Goal: Task Accomplishment & Management: Manage account settings

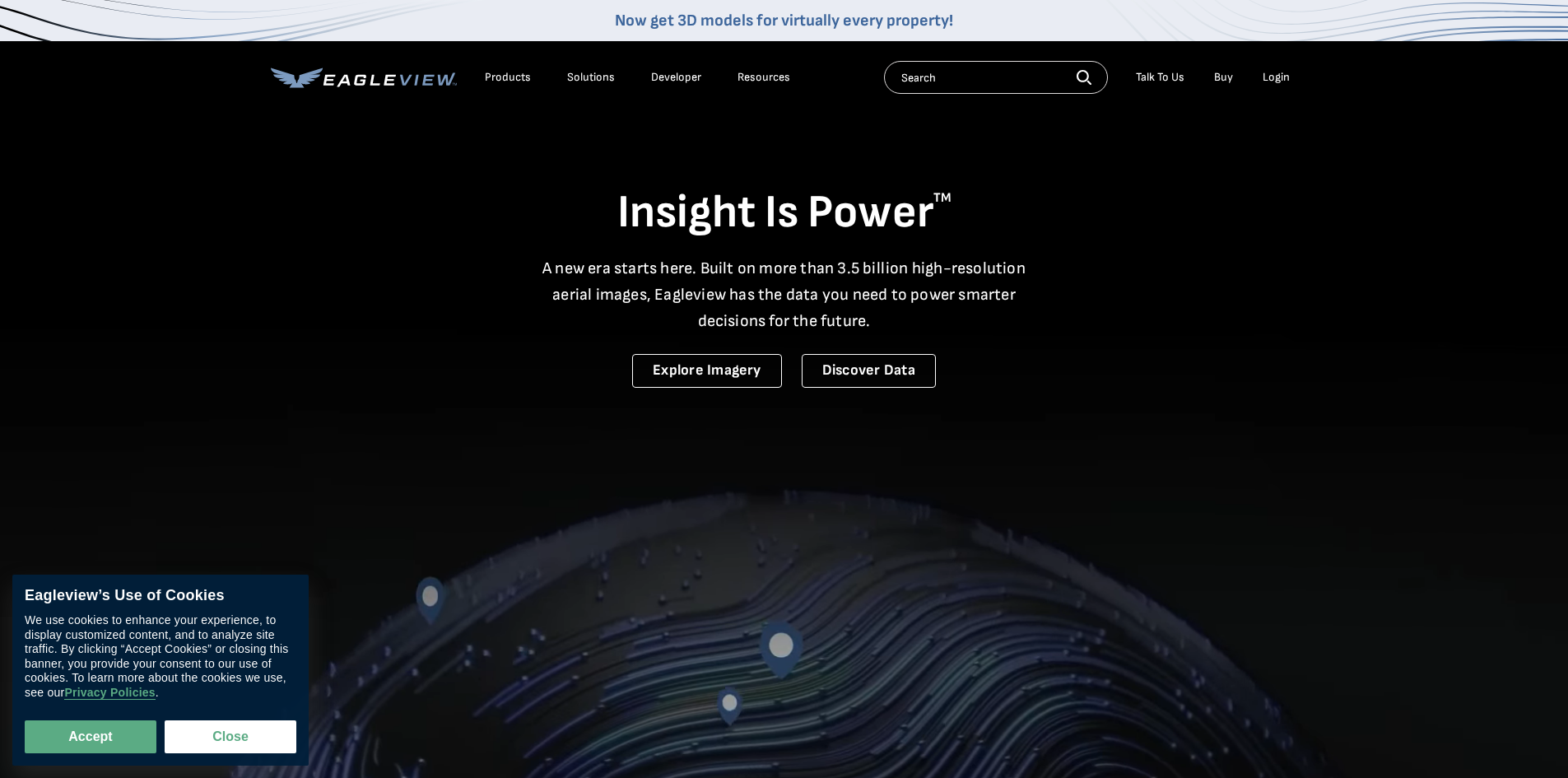
click at [1279, 76] on div "Login" at bounding box center [1276, 77] width 27 height 15
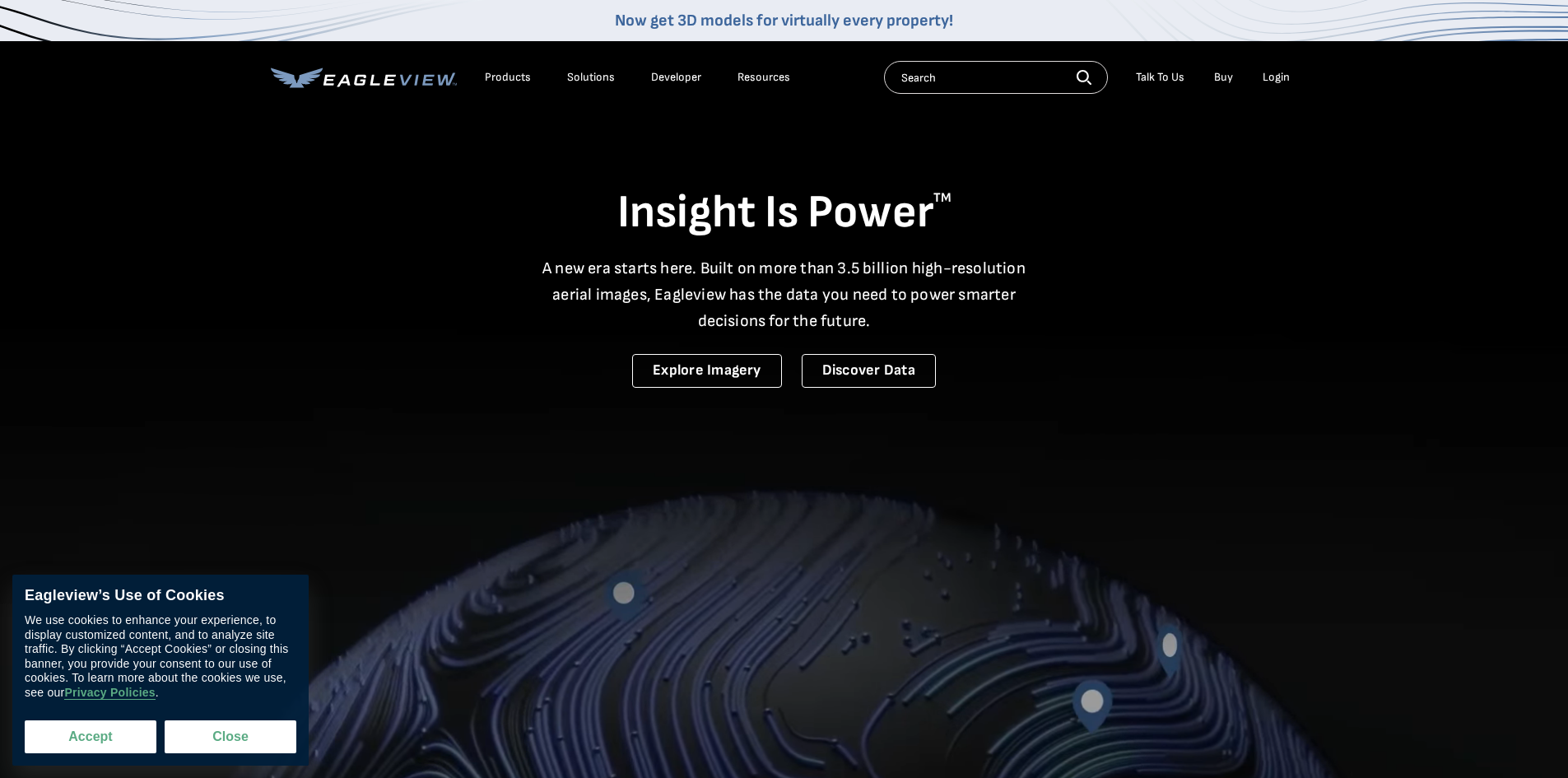
click at [88, 745] on button "Accept" at bounding box center [90, 737] width 132 height 33
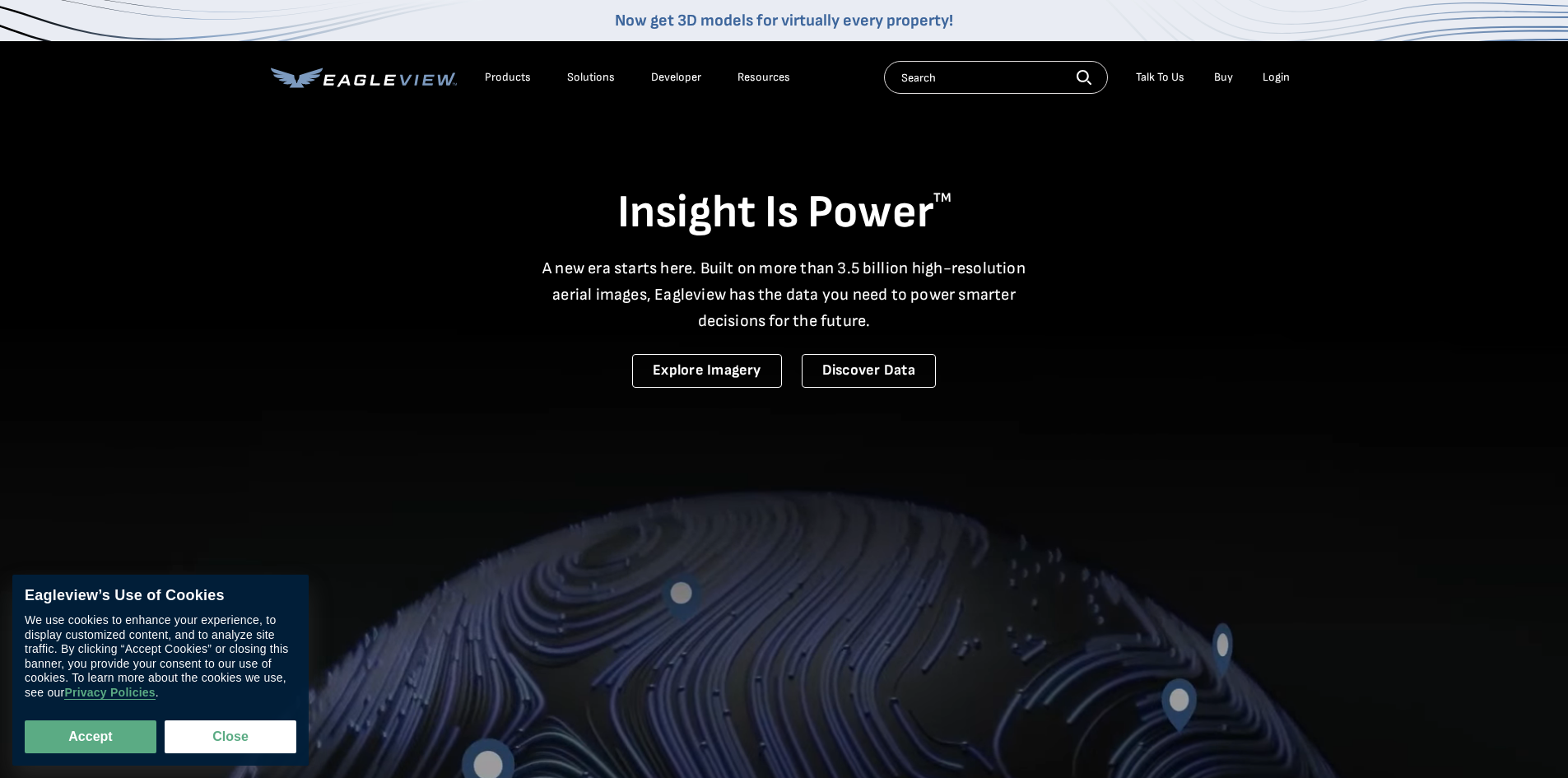
checkbox input "true"
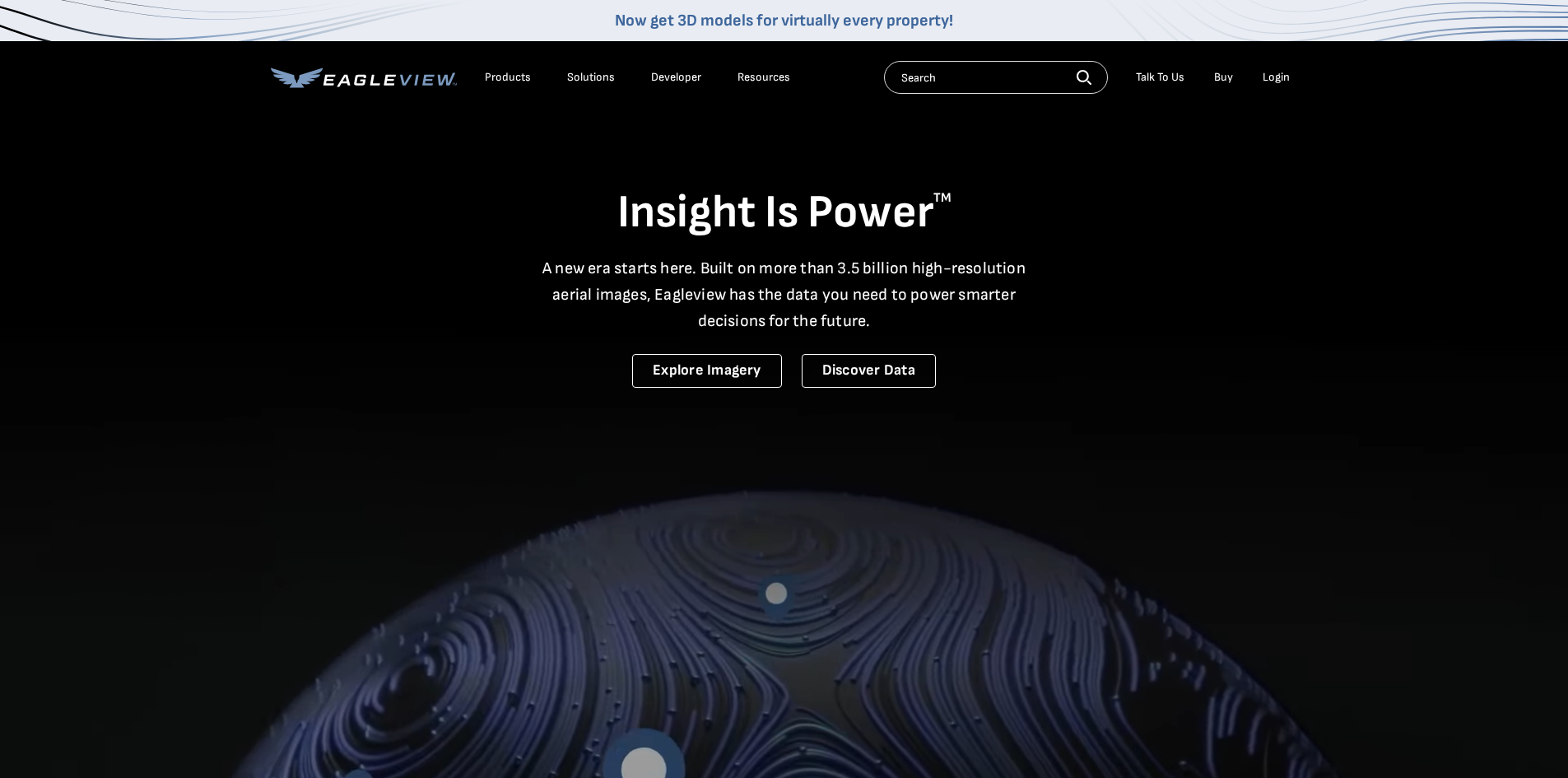
drag, startPoint x: 1272, startPoint y: 73, endPoint x: 1273, endPoint y: 83, distance: 10.0
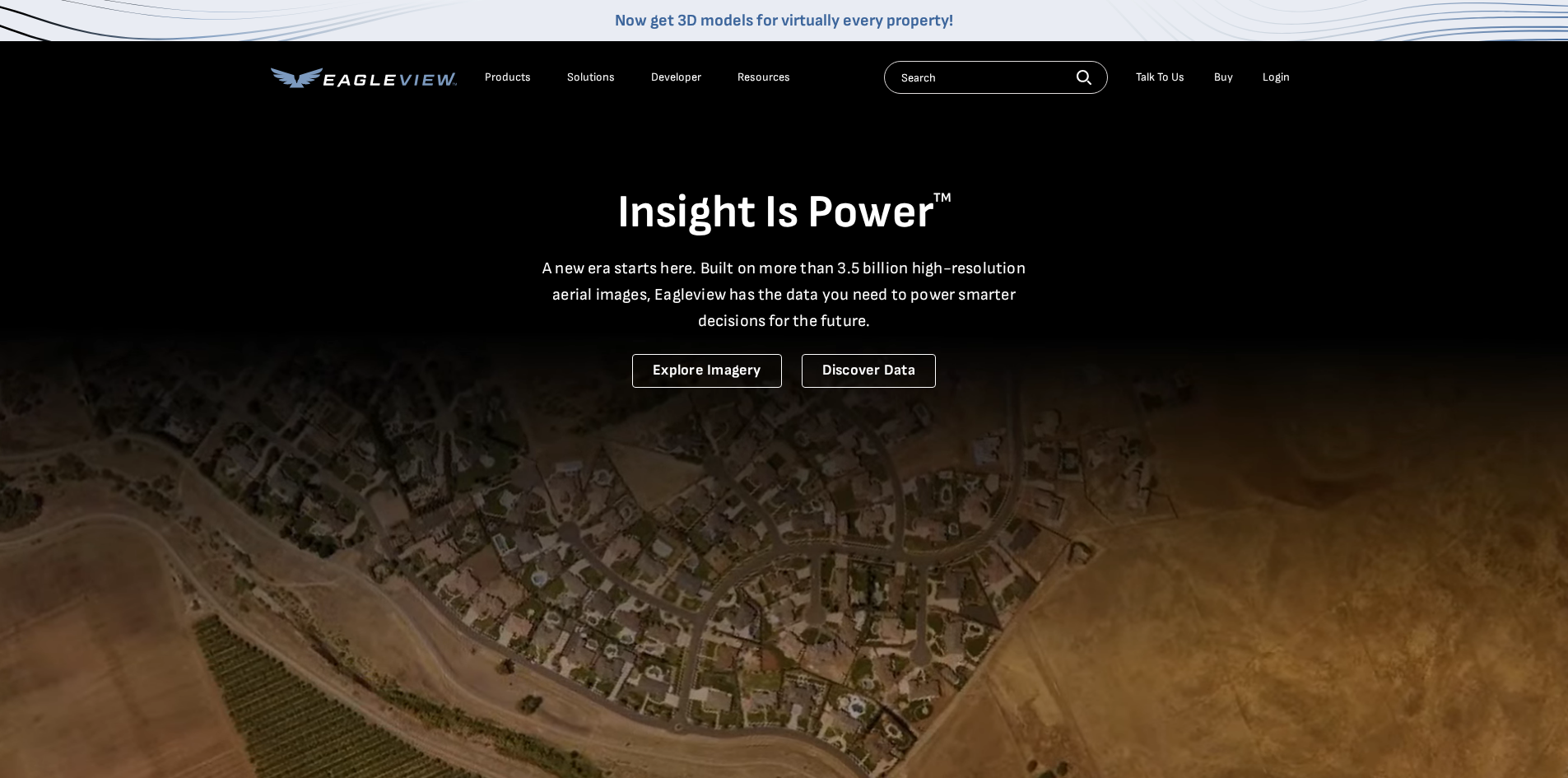
click at [1273, 73] on div "Login" at bounding box center [1276, 77] width 27 height 15
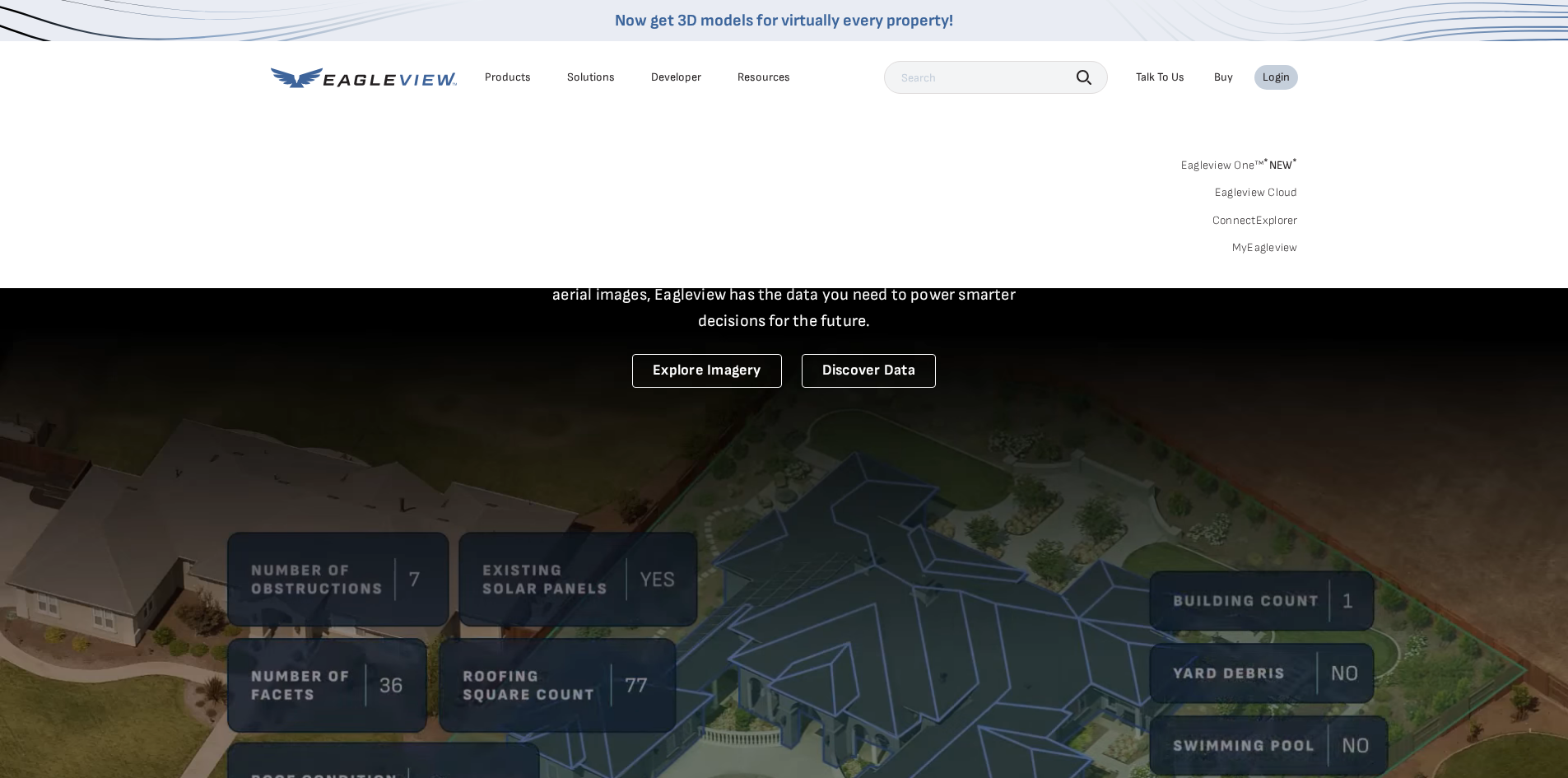
click at [1279, 83] on div "Login" at bounding box center [1276, 77] width 27 height 15
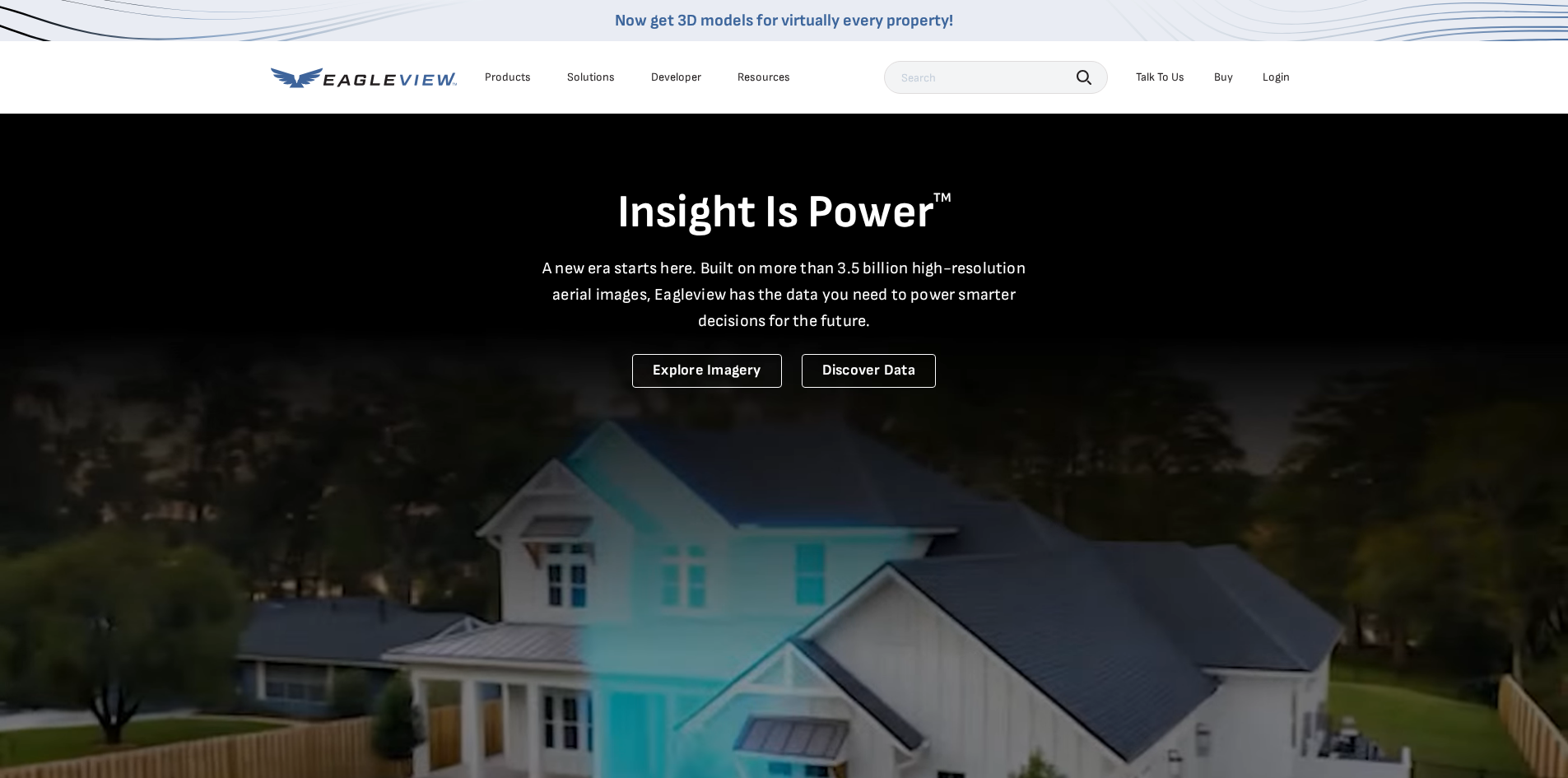
click at [1264, 73] on div "Login" at bounding box center [1276, 77] width 27 height 15
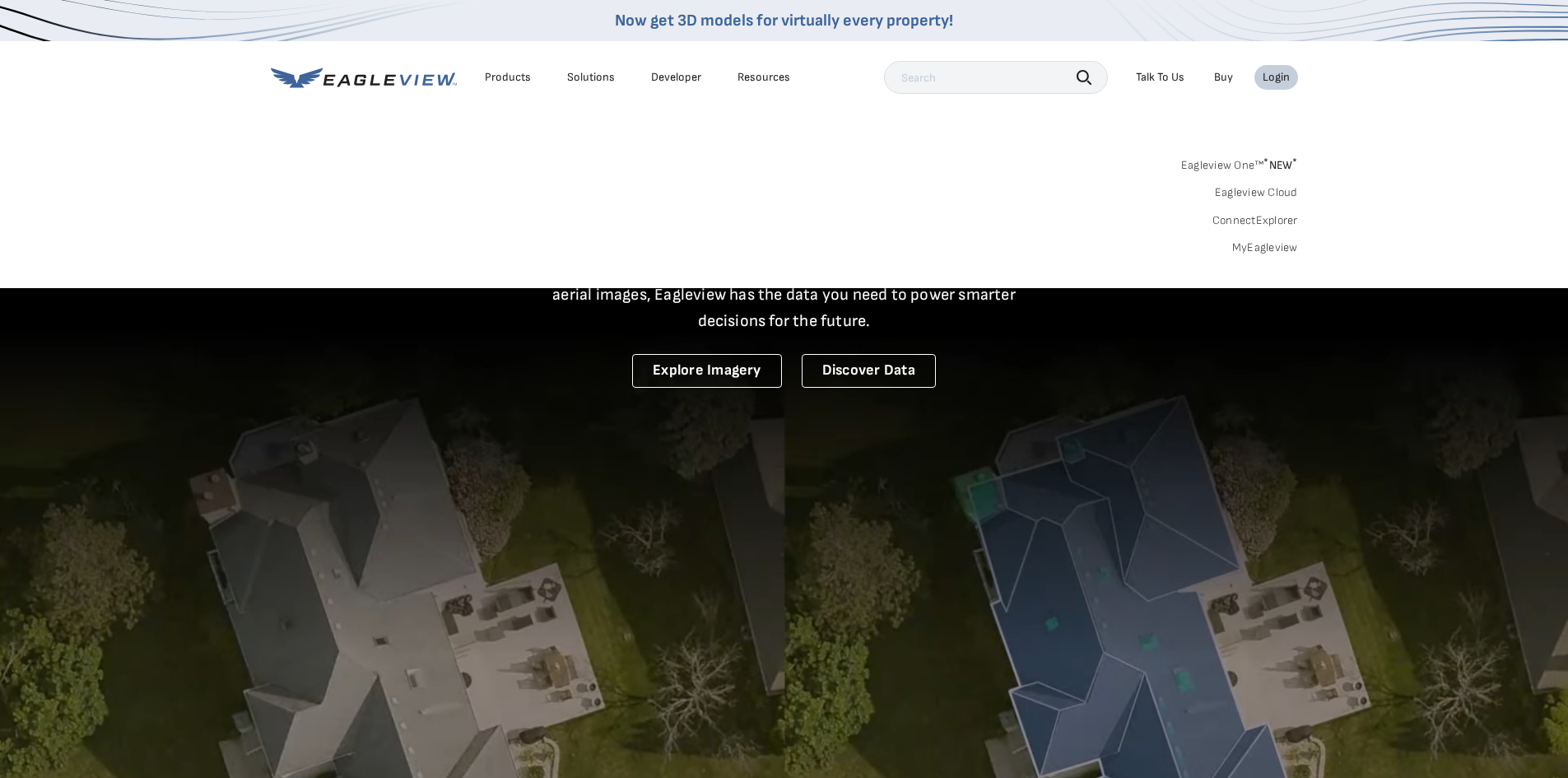
click at [1285, 161] on span "* NEW *" at bounding box center [1280, 165] width 34 height 14
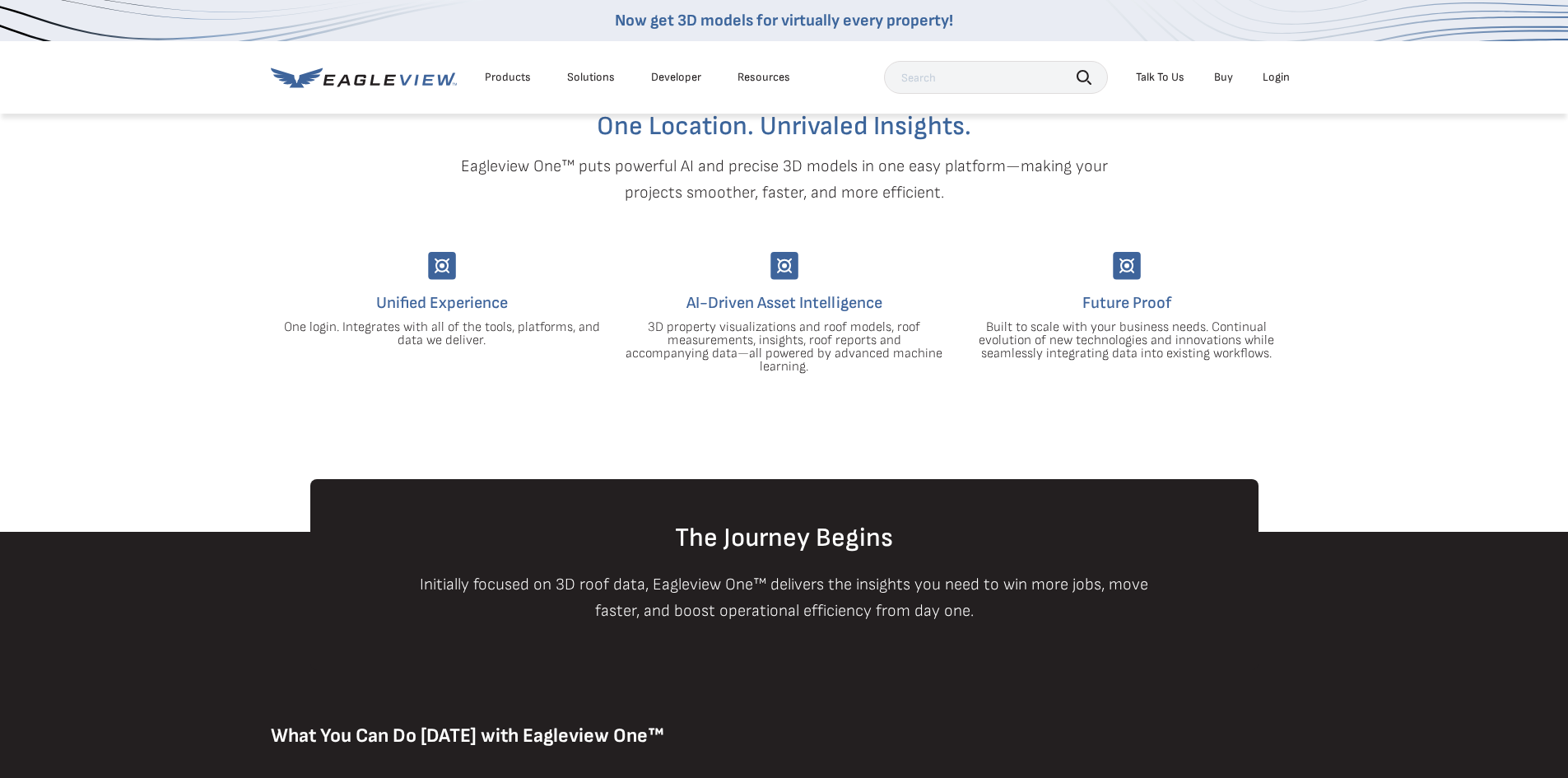
scroll to position [412, 0]
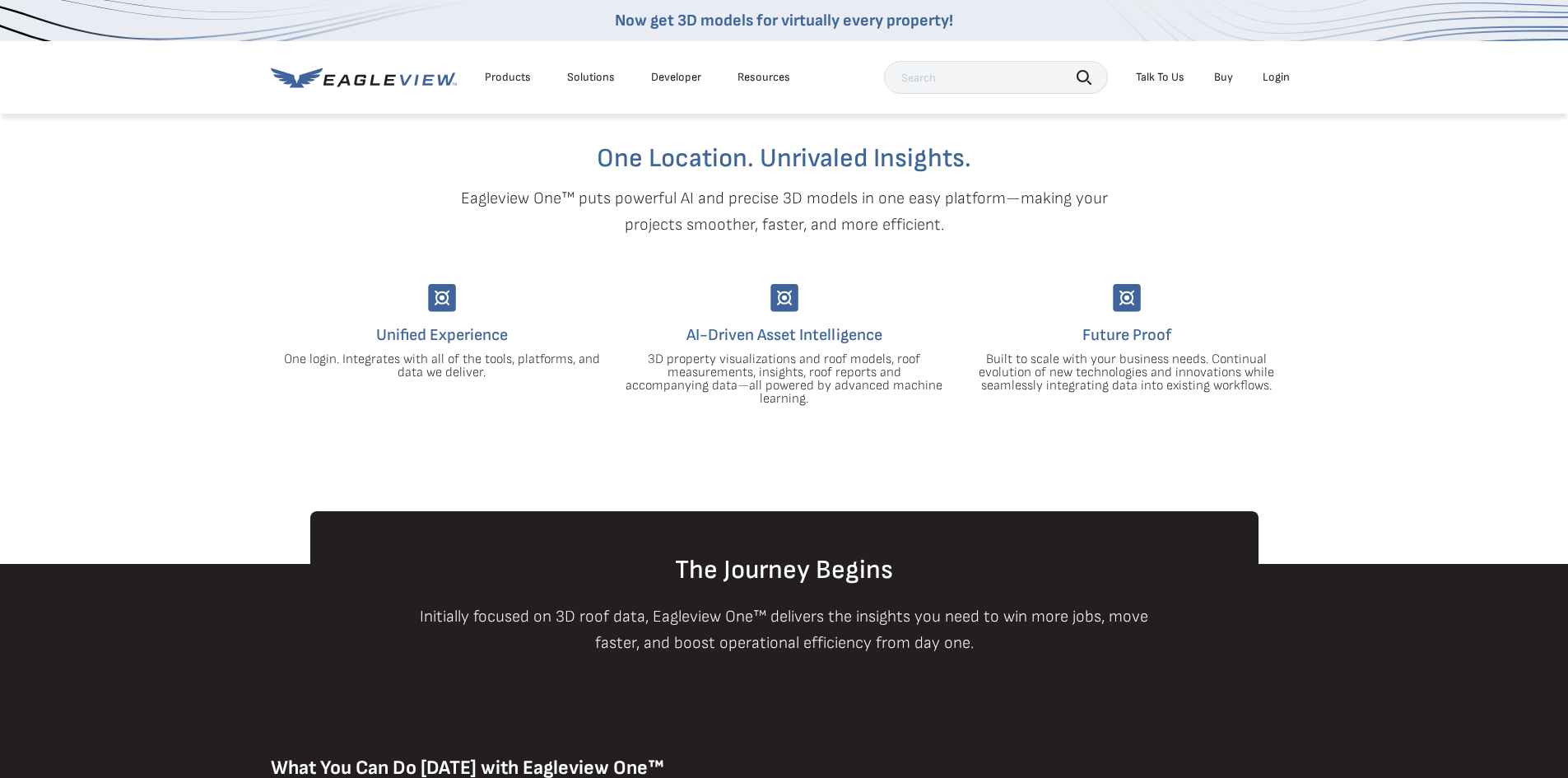
click at [1276, 79] on div "Login" at bounding box center [1276, 77] width 27 height 15
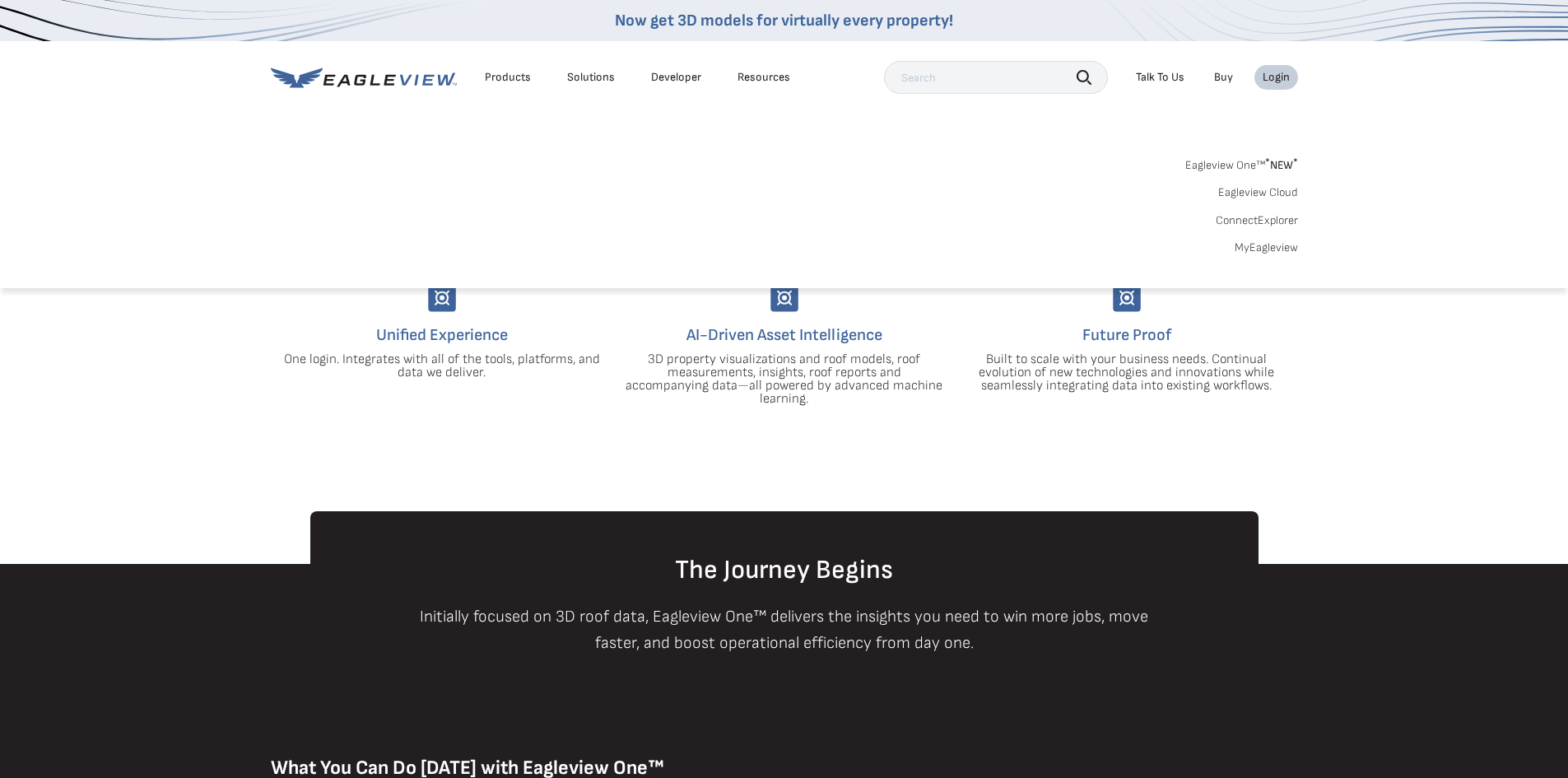
click at [1274, 245] on link "MyEagleview" at bounding box center [1265, 248] width 63 height 15
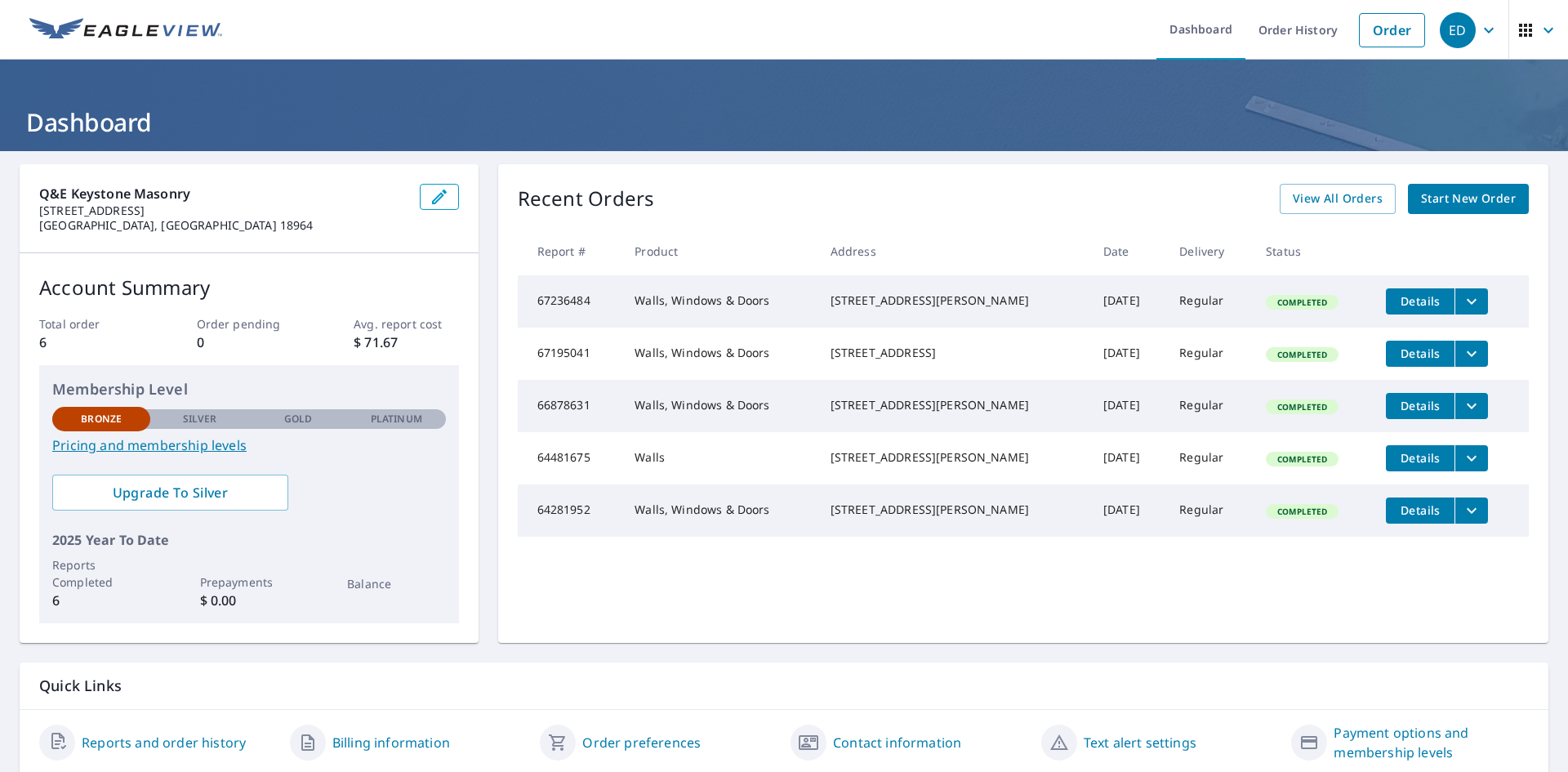
click at [1455, 23] on div "ED" at bounding box center [1457, 30] width 36 height 36
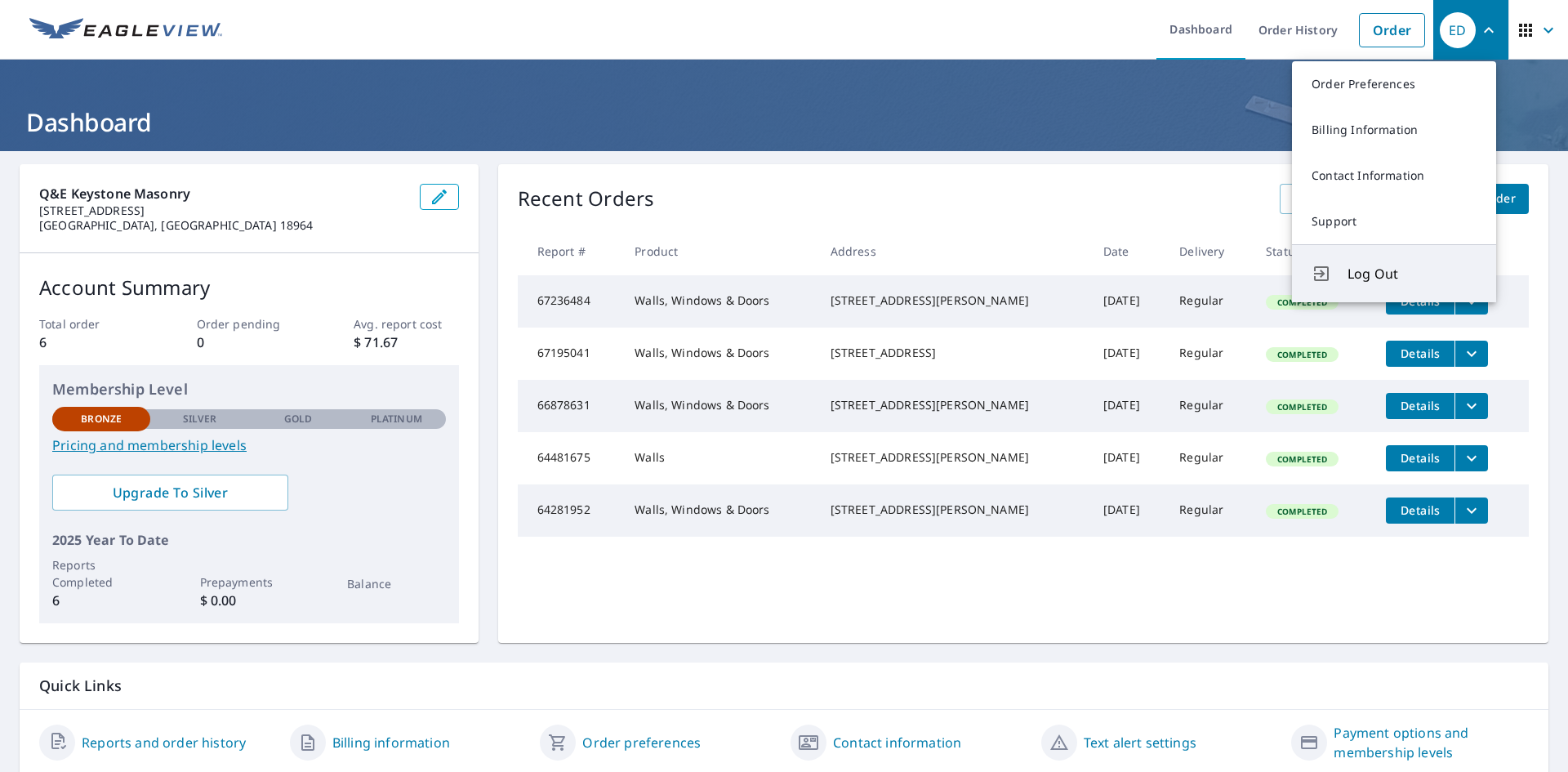
click at [1397, 282] on span "Log Out" at bounding box center [1413, 274] width 129 height 19
